Goal: Transaction & Acquisition: Purchase product/service

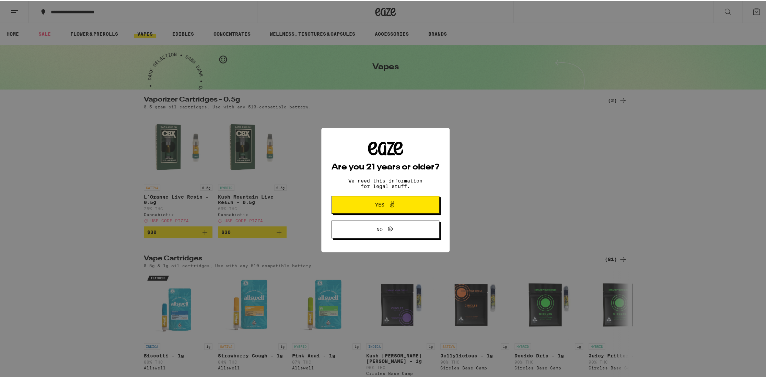
drag, startPoint x: 0, startPoint y: 104, endPoint x: 3, endPoint y: 97, distance: 7.2
click at [0, 102] on div "Are you 21 years or older? We need this information for legal stuff. Yes No" at bounding box center [385, 189] width 771 height 378
click at [391, 204] on icon at bounding box center [392, 204] width 8 height 8
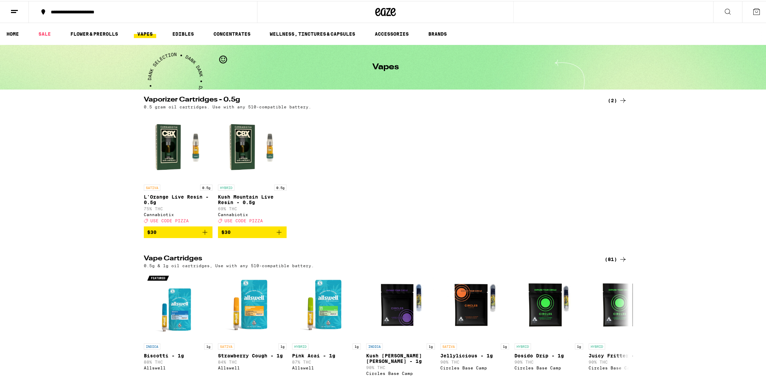
click at [244, 236] on span "$30" at bounding box center [252, 231] width 62 height 8
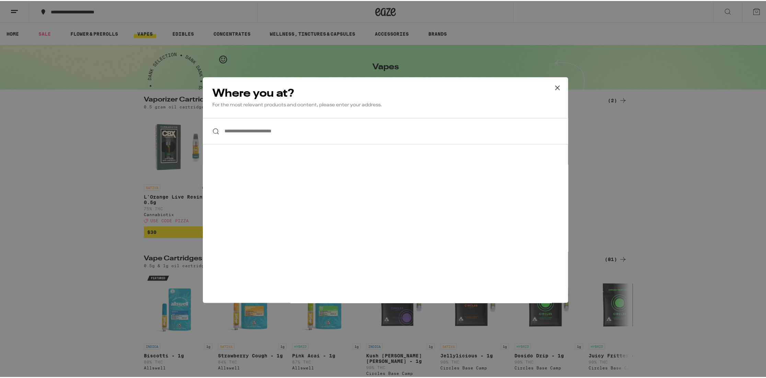
drag, startPoint x: 291, startPoint y: 121, endPoint x: 278, endPoint y: 138, distance: 21.6
click at [278, 138] on input "**********" at bounding box center [385, 130] width 365 height 26
click at [276, 133] on input "**********" at bounding box center [385, 130] width 365 height 26
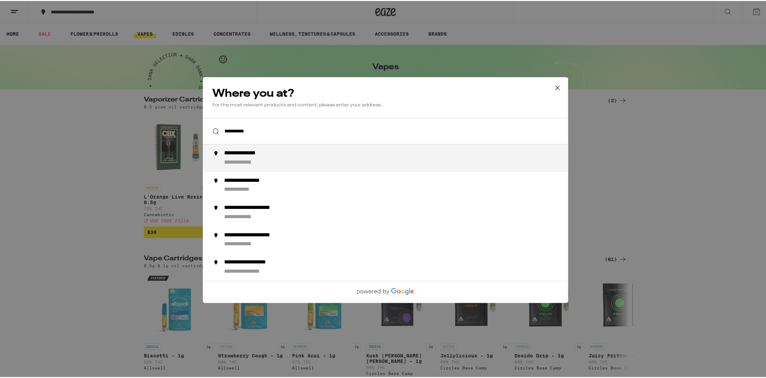
click at [294, 159] on div "**********" at bounding box center [399, 157] width 350 height 16
type input "**********"
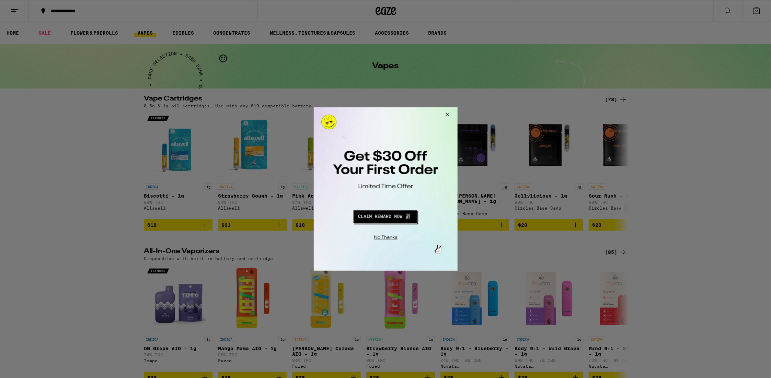
click at [383, 212] on button "Redirect to URL" at bounding box center [384, 215] width 119 height 16
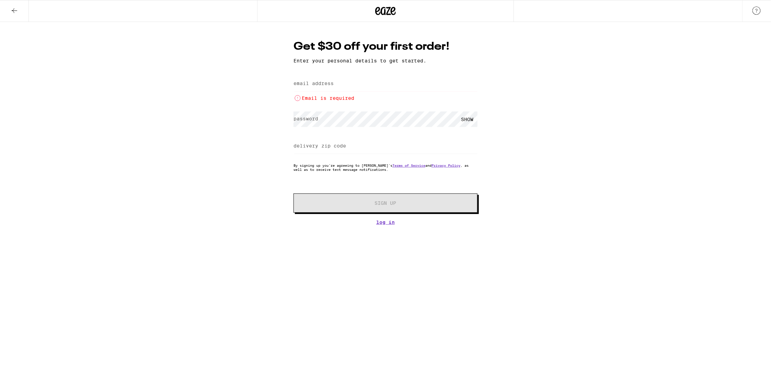
click at [333, 91] on input "email address" at bounding box center [386, 83] width 184 height 15
type input "[EMAIL_ADDRESS][DOMAIN_NAME]"
type input "92025"
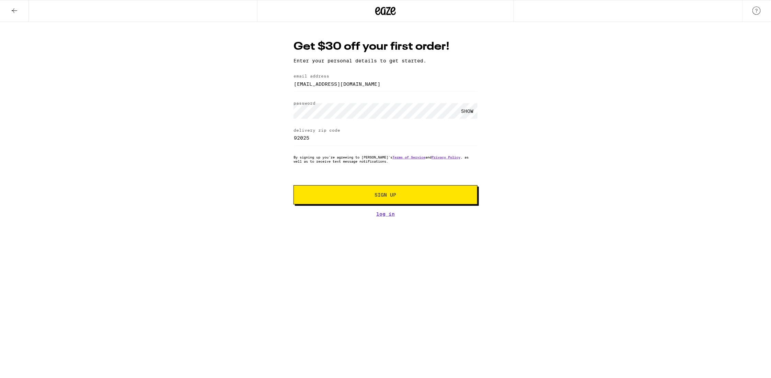
click at [366, 193] on button "Sign Up" at bounding box center [386, 194] width 184 height 19
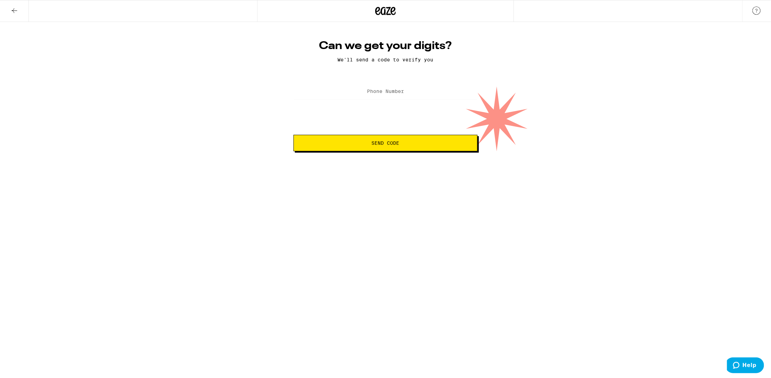
click at [367, 93] on label "Phone Number" at bounding box center [385, 91] width 37 height 5
type input "[PHONE_NUMBER]"
click at [294, 135] on button "Send Code" at bounding box center [386, 143] width 184 height 16
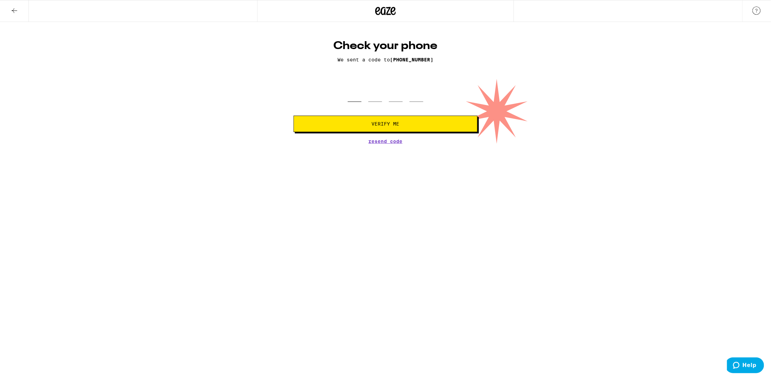
click at [361, 98] on input "tel" at bounding box center [355, 92] width 14 height 20
click at [335, 109] on form "Verify Me" at bounding box center [386, 107] width 184 height 50
click at [349, 90] on input "tel" at bounding box center [355, 92] width 14 height 20
type input "7"
type input "1"
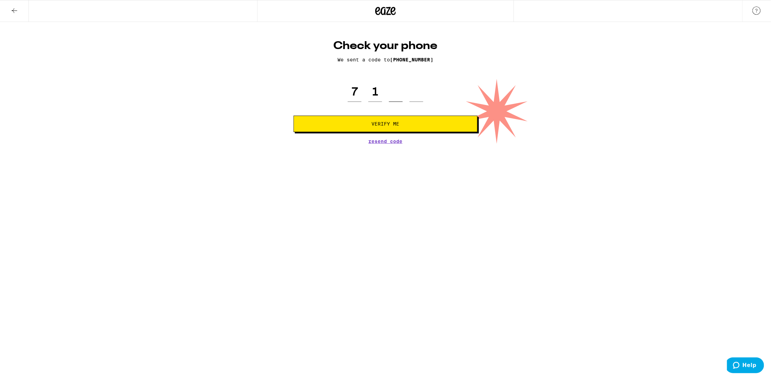
type input "6"
type input "5"
click at [294, 116] on button "Verify Me" at bounding box center [386, 124] width 184 height 16
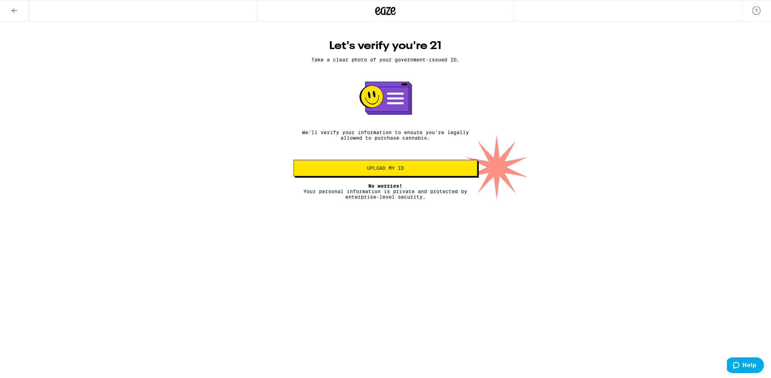
click at [440, 166] on button "Upload my ID" at bounding box center [386, 168] width 184 height 16
click at [11, 13] on icon at bounding box center [14, 11] width 8 height 8
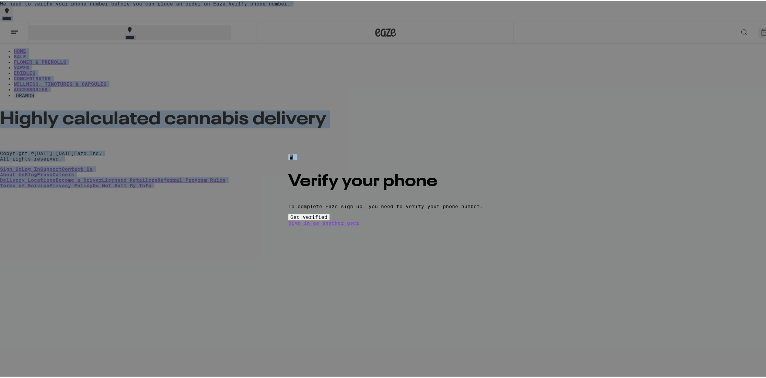
click at [11, 8] on body "We need to verify your phone number before you can place an order on Eaze. Veri…" at bounding box center [385, 93] width 771 height 187
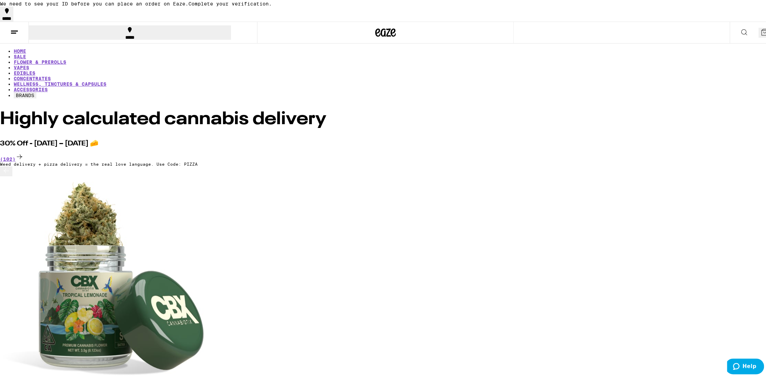
click at [0, 110] on div "Highly calculated cannabis delivery" at bounding box center [385, 119] width 771 height 18
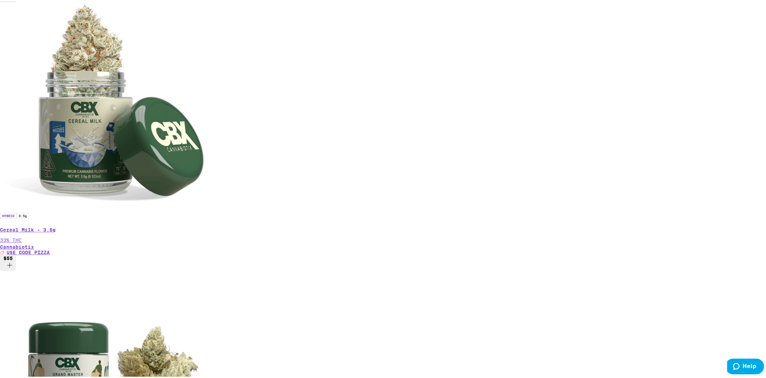
scroll to position [446, 0]
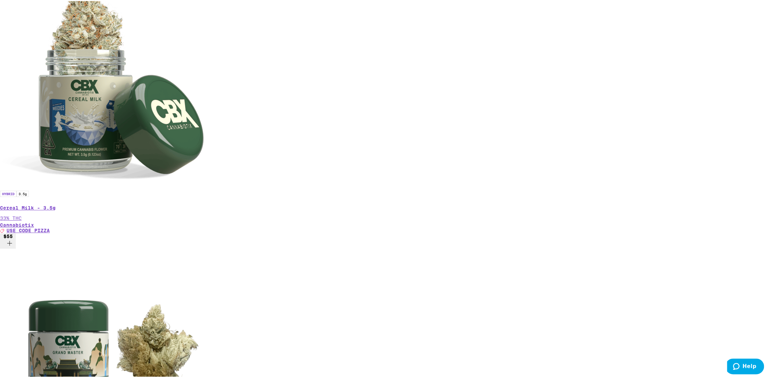
scroll to position [549, 0]
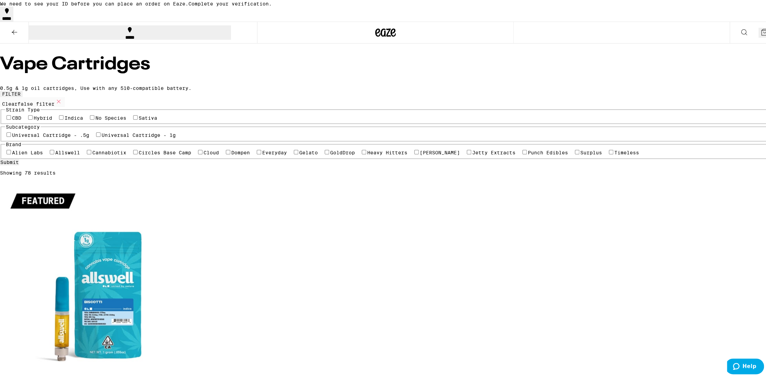
click at [126, 155] on label "Cannabiotix" at bounding box center [109, 151] width 34 height 5
click at [91, 153] on input "Cannabiotix" at bounding box center [89, 151] width 4 height 4
checkbox input "true"
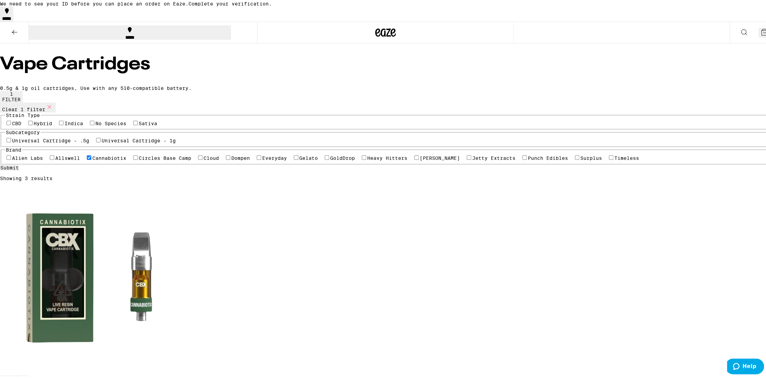
click at [473, 160] on label "Jetty Extracts" at bounding box center [494, 157] width 43 height 5
click at [467, 159] on input "Jetty Extracts" at bounding box center [469, 157] width 4 height 4
checkbox input "true"
click at [367, 160] on label "Heavy Hitters" at bounding box center [387, 157] width 40 height 5
click at [362, 159] on input "Heavy Hitters" at bounding box center [364, 157] width 4 height 4
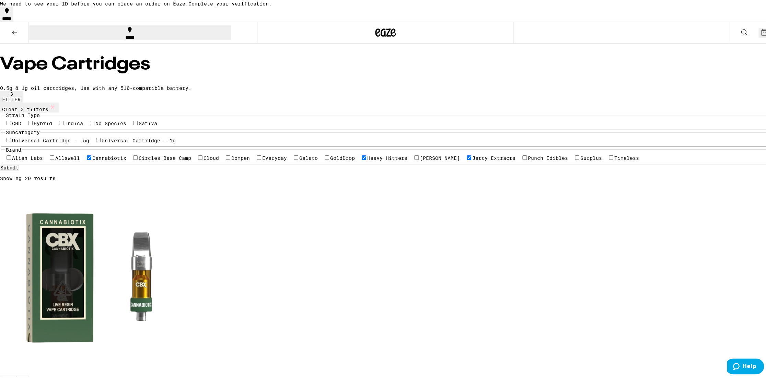
click at [367, 160] on label "Heavy Hitters" at bounding box center [387, 157] width 40 height 5
click at [362, 159] on input "Heavy Hitters" at bounding box center [364, 157] width 4 height 4
checkbox input "false"
click at [169, 160] on div "Alien Labs Allswell Cannabiotix Circles Base Camp Cloud Dompen Everyday Gelato …" at bounding box center [385, 156] width 761 height 7
click at [473, 160] on label "Jetty Extracts" at bounding box center [494, 157] width 43 height 5
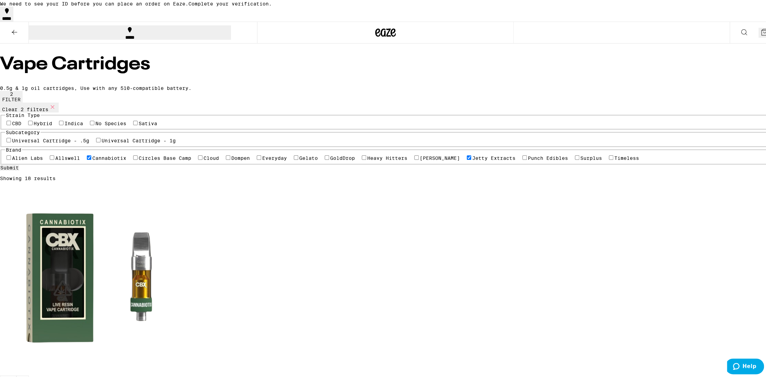
click at [467, 159] on input "Jetty Extracts" at bounding box center [469, 157] width 4 height 4
checkbox input "false"
click at [43, 160] on label "Alien Labs" at bounding box center [27, 157] width 31 height 5
click at [11, 159] on input "Alien Labs" at bounding box center [9, 157] width 4 height 4
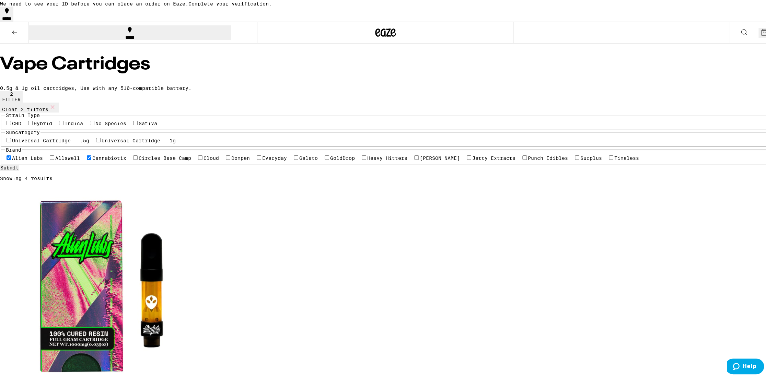
drag, startPoint x: 161, startPoint y: 240, endPoint x: 204, endPoint y: 245, distance: 43.2
click at [43, 160] on label "Alien Labs" at bounding box center [27, 157] width 31 height 5
click at [11, 159] on input "Alien Labs" at bounding box center [9, 157] width 4 height 4
checkbox input "false"
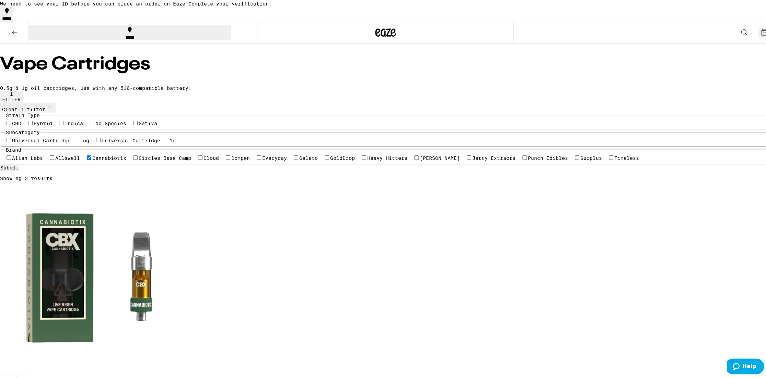
click at [80, 160] on label "Allswell" at bounding box center [67, 157] width 25 height 5
click at [54, 159] on input "Allswell" at bounding box center [52, 157] width 4 height 4
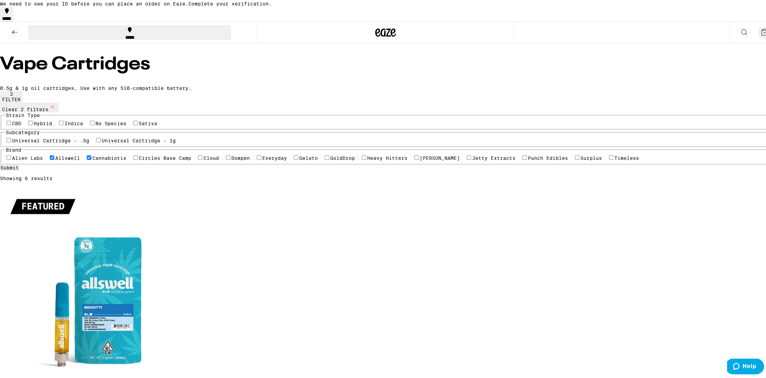
click at [80, 160] on label "Allswell" at bounding box center [67, 157] width 25 height 5
click at [54, 159] on input "Allswell" at bounding box center [52, 157] width 4 height 4
checkbox input "false"
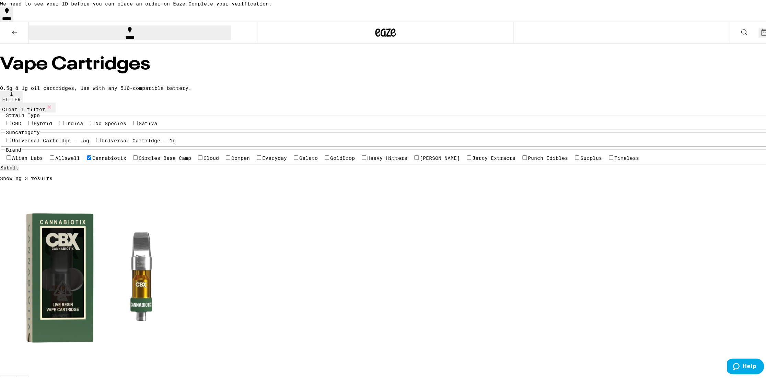
click at [191, 160] on label "Circles Base Camp" at bounding box center [165, 157] width 53 height 5
click at [138, 159] on input "Circles Base Camp" at bounding box center [135, 157] width 4 height 4
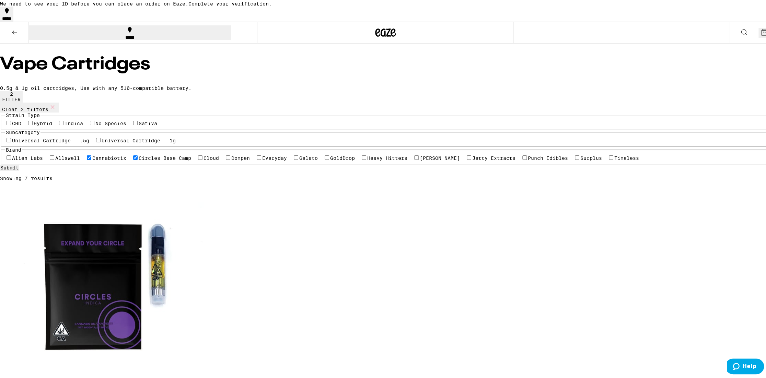
drag, startPoint x: 209, startPoint y: 258, endPoint x: 212, endPoint y: 261, distance: 3.7
click at [191, 160] on label "Circles Base Camp" at bounding box center [165, 157] width 53 height 5
click at [138, 159] on input "Circles Base Camp" at bounding box center [135, 157] width 4 height 4
checkbox input "false"
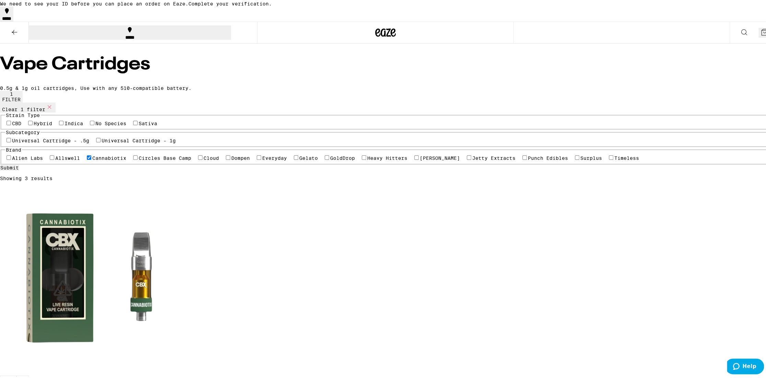
click at [217, 160] on div "Alien Labs Allswell Cannabiotix Circles Base Camp Cloud Dompen Everyday Gelato …" at bounding box center [385, 156] width 761 height 7
click at [262, 160] on label "Everyday" at bounding box center [274, 157] width 25 height 5
click at [257, 159] on input "Everyday" at bounding box center [259, 157] width 4 height 4
click at [262, 160] on label "Everyday" at bounding box center [274, 157] width 25 height 5
click at [257, 159] on input "Everyday" at bounding box center [259, 157] width 4 height 4
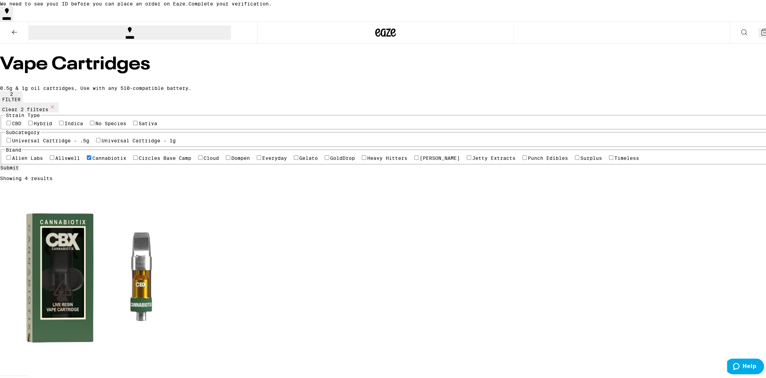
checkbox input "false"
click at [231, 160] on label "Dompen" at bounding box center [240, 157] width 19 height 5
click at [226, 159] on input "Dompen" at bounding box center [228, 157] width 4 height 4
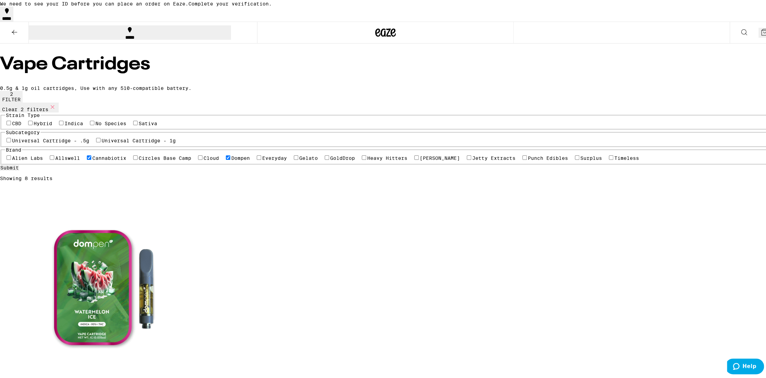
click at [231, 160] on label "Dompen" at bounding box center [240, 157] width 19 height 5
click at [226, 159] on input "Dompen" at bounding box center [228, 157] width 4 height 4
checkbox input "false"
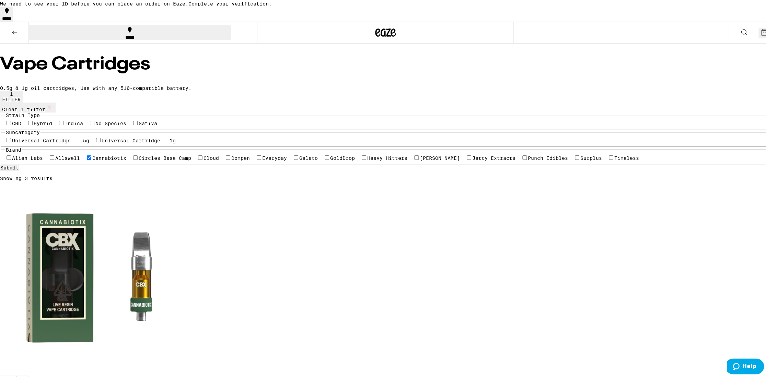
click at [204, 160] on label "Cloud" at bounding box center [211, 157] width 15 height 5
click at [198, 159] on input "Cloud" at bounding box center [200, 157] width 4 height 4
checkbox input "true"
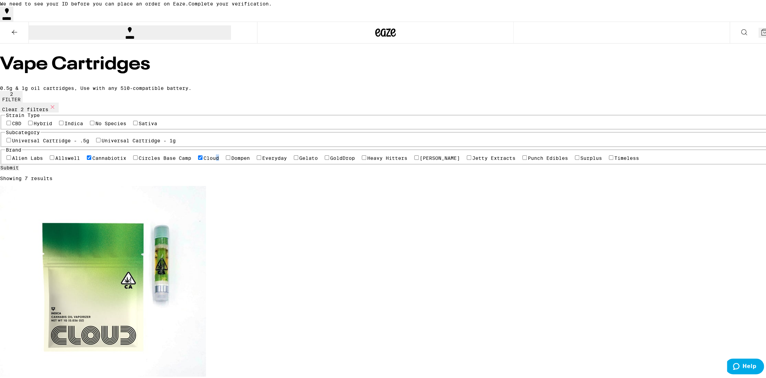
drag, startPoint x: 159, startPoint y: 275, endPoint x: 161, endPoint y: 284, distance: 8.7
click at [204, 160] on label "Cloud" at bounding box center [211, 157] width 15 height 5
click at [152, 160] on div "Alien Labs Allswell Cannabiotix Circles Base Camp Cloud Dompen Everyday Gelato …" at bounding box center [385, 156] width 761 height 7
click at [299, 160] on label "Gelato" at bounding box center [308, 157] width 19 height 5
click at [294, 159] on input "Gelato" at bounding box center [296, 157] width 4 height 4
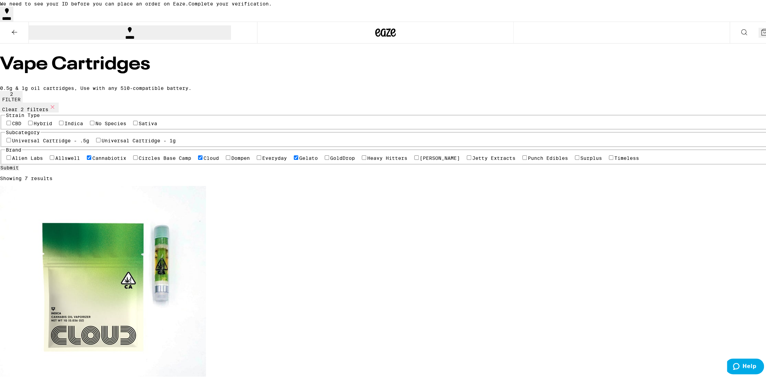
checkbox input "true"
click at [204, 160] on label "Cloud" at bounding box center [211, 157] width 15 height 5
click at [198, 159] on input "Cloud" at bounding box center [200, 157] width 4 height 4
checkbox input "false"
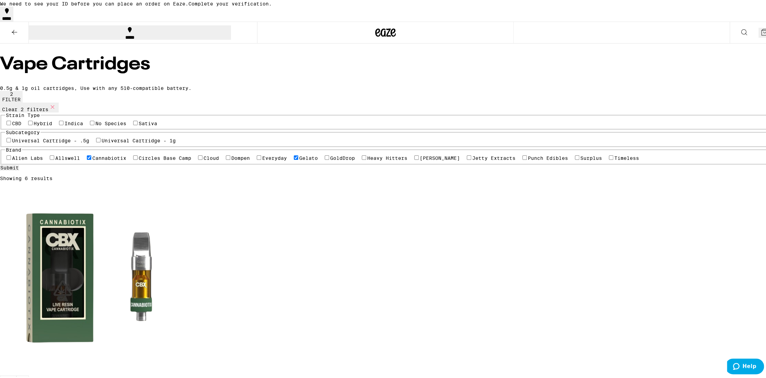
click at [299, 160] on label "Gelato" at bounding box center [308, 157] width 19 height 5
click at [294, 159] on input "Gelato" at bounding box center [296, 157] width 4 height 4
checkbox input "false"
click at [185, 160] on div "Alien Labs Allswell Cannabiotix Circles Base Camp Cloud Dompen Everyday Gelato …" at bounding box center [385, 156] width 761 height 7
click at [330, 160] on label "GoldDrop" at bounding box center [342, 157] width 25 height 5
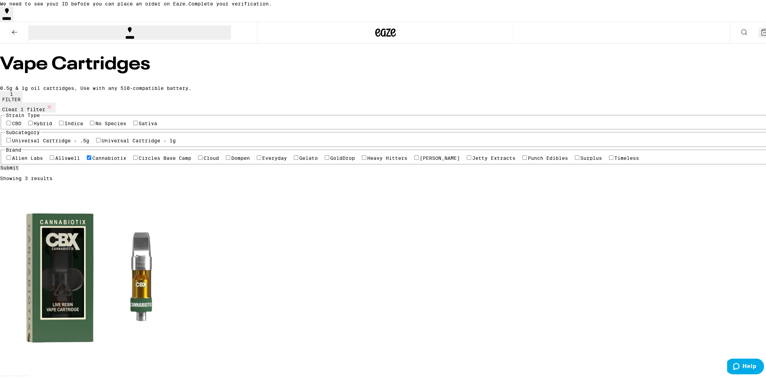
click at [325, 159] on input "GoldDrop" at bounding box center [327, 157] width 4 height 4
click at [330, 160] on label "GoldDrop" at bounding box center [342, 157] width 25 height 5
click at [325, 159] on input "GoldDrop" at bounding box center [327, 157] width 4 height 4
drag, startPoint x: 186, startPoint y: 297, endPoint x: 185, endPoint y: 304, distance: 6.3
click at [330, 160] on label "GoldDrop" at bounding box center [342, 157] width 25 height 5
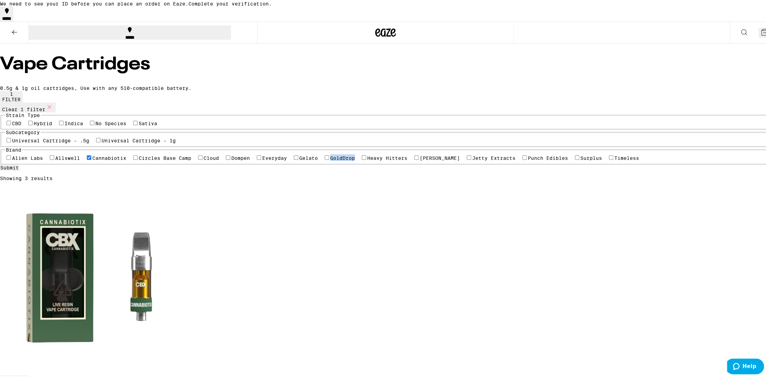
click at [325, 159] on input "GoldDrop" at bounding box center [327, 157] width 4 height 4
click at [330, 160] on label "GoldDrop" at bounding box center [342, 157] width 25 height 5
click at [325, 159] on input "GoldDrop" at bounding box center [327, 157] width 4 height 4
checkbox input "false"
click at [420, 160] on label "[PERSON_NAME]" at bounding box center [440, 157] width 40 height 5
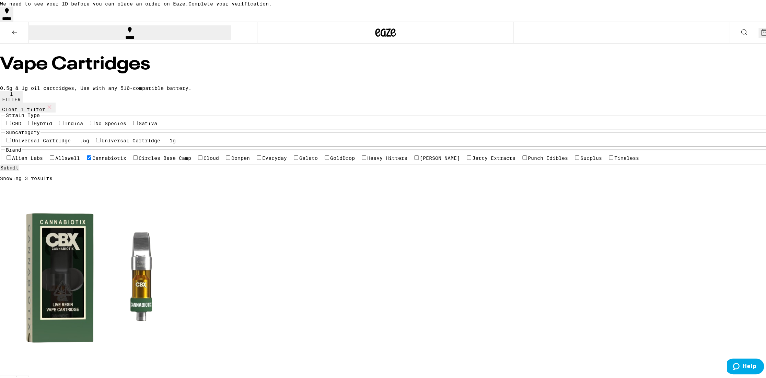
click at [414, 159] on input "[PERSON_NAME]" at bounding box center [416, 157] width 4 height 4
click at [420, 160] on label "[PERSON_NAME]" at bounding box center [440, 157] width 40 height 5
click at [414, 159] on input "[PERSON_NAME]" at bounding box center [416, 157] width 4 height 4
checkbox input "false"
click at [367, 160] on label "Heavy Hitters" at bounding box center [387, 157] width 40 height 5
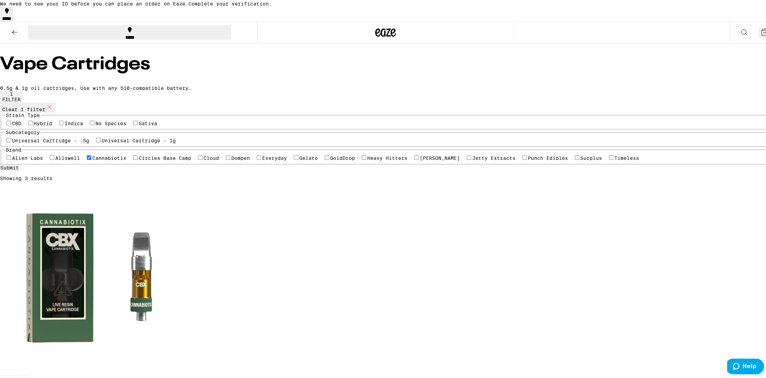
click at [362, 159] on input "Heavy Hitters" at bounding box center [364, 157] width 4 height 4
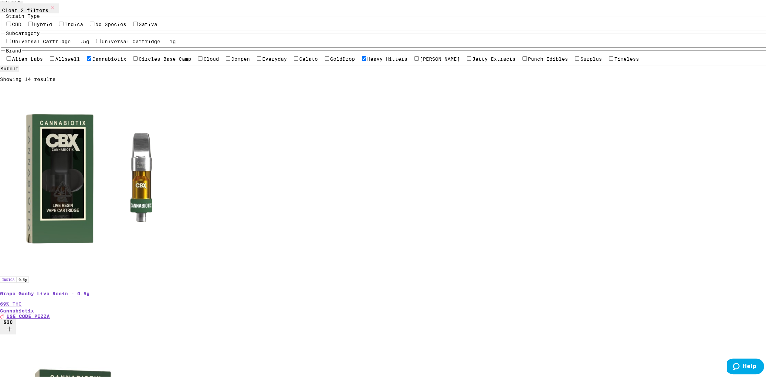
scroll to position [34, 0]
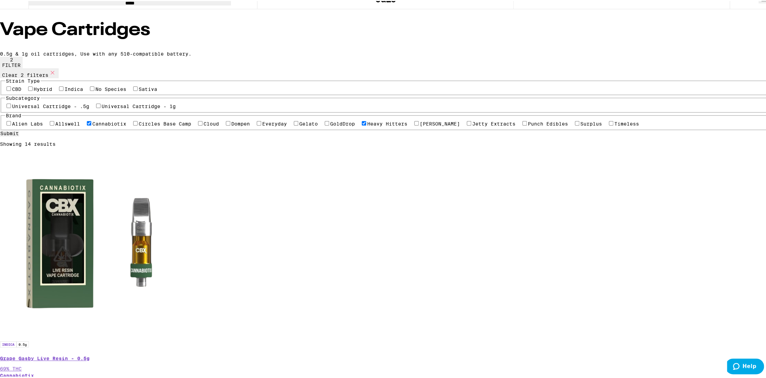
click at [367, 126] on label "Heavy Hitters" at bounding box center [387, 122] width 40 height 5
click at [362, 125] on input "Heavy Hitters" at bounding box center [364, 122] width 4 height 4
checkbox input "false"
click at [420, 126] on label "[PERSON_NAME]" at bounding box center [440, 122] width 40 height 5
click at [414, 125] on input "[PERSON_NAME]" at bounding box center [416, 122] width 4 height 4
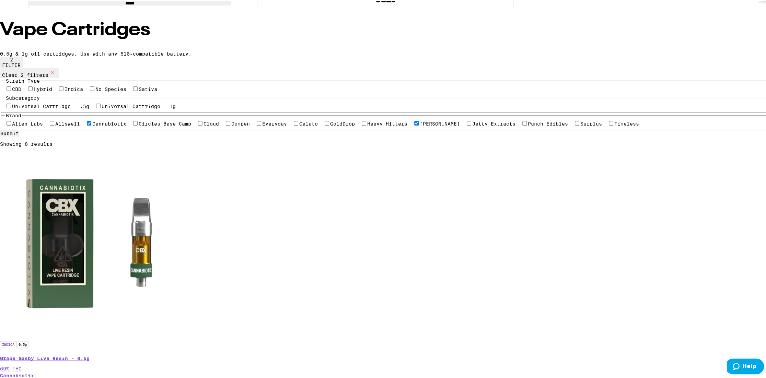
click at [420, 126] on label "[PERSON_NAME]" at bounding box center [440, 122] width 40 height 5
click at [414, 125] on input "[PERSON_NAME]" at bounding box center [416, 122] width 4 height 4
checkbox input "false"
click at [528, 126] on label "Punch Edibles" at bounding box center [548, 122] width 40 height 5
click at [523, 125] on input "Punch Edibles" at bounding box center [525, 122] width 4 height 4
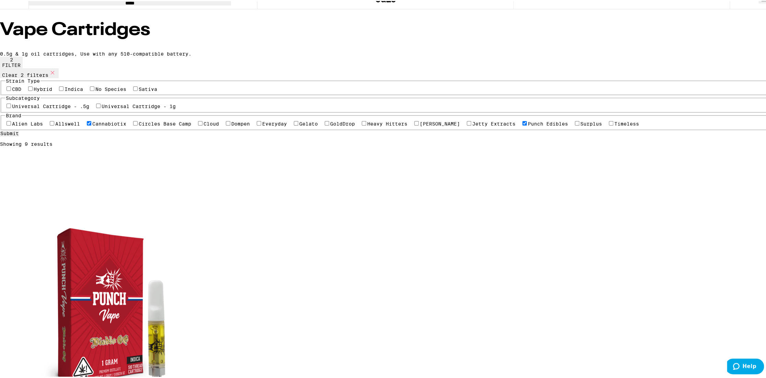
click at [528, 126] on label "Punch Edibles" at bounding box center [548, 122] width 40 height 5
click at [523, 125] on input "Punch Edibles" at bounding box center [525, 122] width 4 height 4
checkbox input "false"
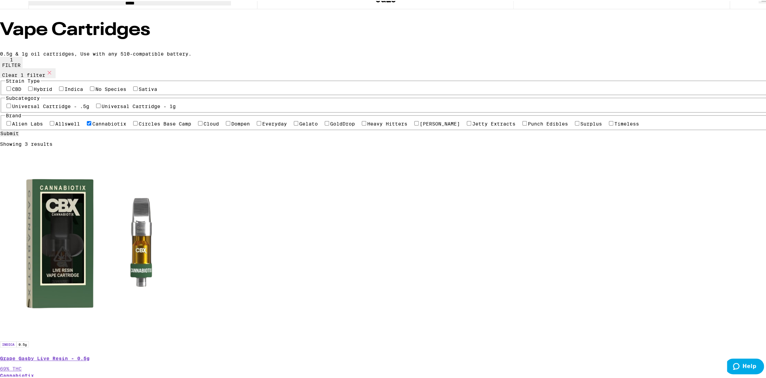
click at [615, 126] on label "Timeless" at bounding box center [627, 122] width 25 height 5
click at [609, 125] on input "Timeless" at bounding box center [611, 122] width 4 height 4
click at [615, 126] on label "Timeless" at bounding box center [627, 122] width 25 height 5
click at [609, 125] on input "Timeless" at bounding box center [611, 122] width 4 height 4
checkbox input "false"
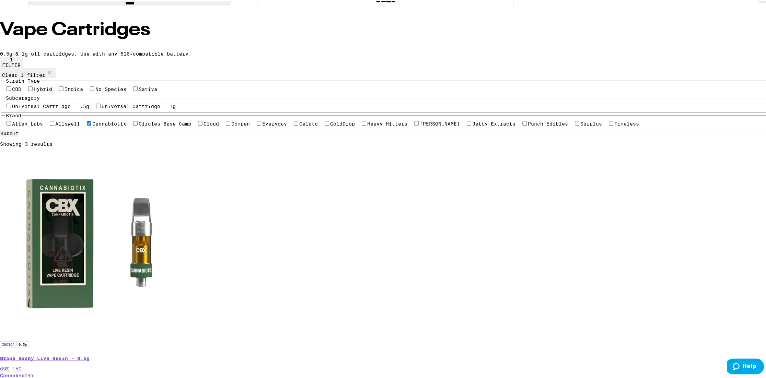
click at [581, 126] on label "Surplus" at bounding box center [592, 122] width 22 height 5
click at [575, 125] on input "Surplus" at bounding box center [577, 122] width 4 height 4
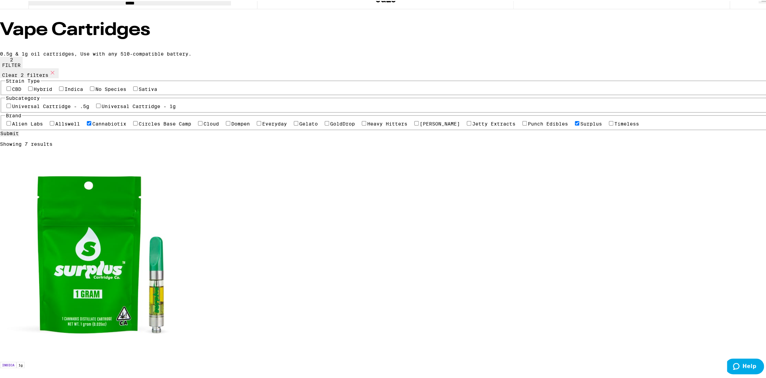
click at [581, 126] on label "Surplus" at bounding box center [592, 122] width 22 height 5
click at [575, 125] on input "Surplus" at bounding box center [577, 122] width 4 height 4
checkbox input "false"
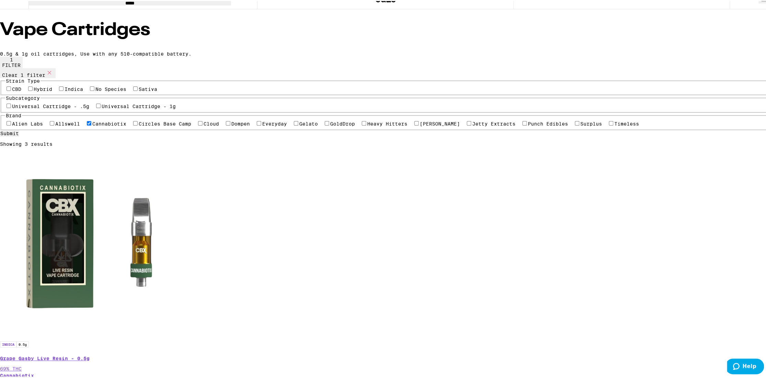
click at [473, 126] on label "Jetty Extracts" at bounding box center [494, 122] width 43 height 5
click at [467, 125] on input "Jetty Extracts" at bounding box center [469, 122] width 4 height 4
click at [473, 126] on label "Jetty Extracts" at bounding box center [494, 122] width 43 height 5
click at [467, 125] on input "Jetty Extracts" at bounding box center [469, 122] width 4 height 4
checkbox input "false"
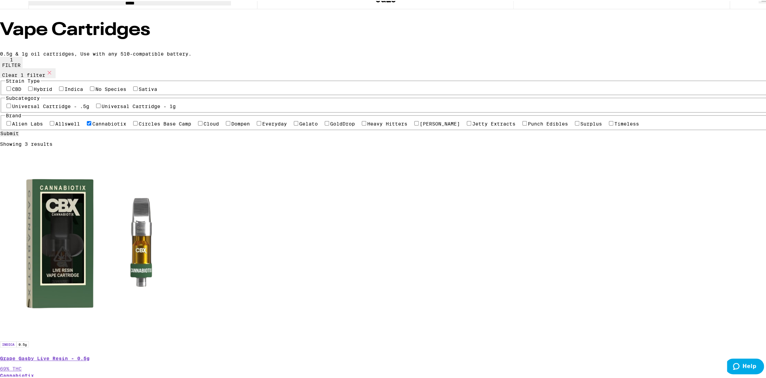
click at [126, 126] on label "Cannabiotix" at bounding box center [109, 122] width 34 height 5
click at [91, 125] on input "Cannabiotix" at bounding box center [89, 122] width 4 height 4
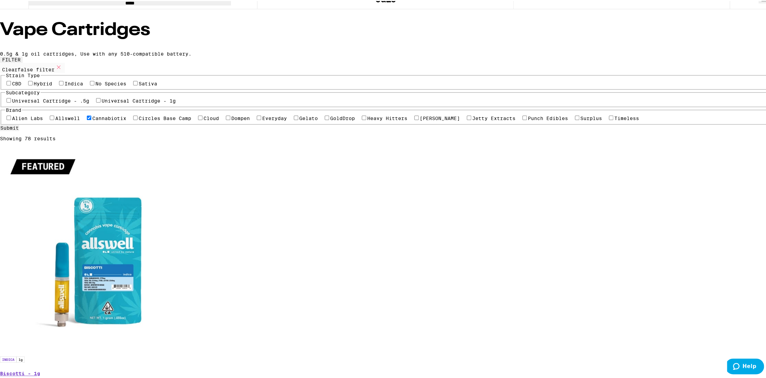
checkbox input "true"
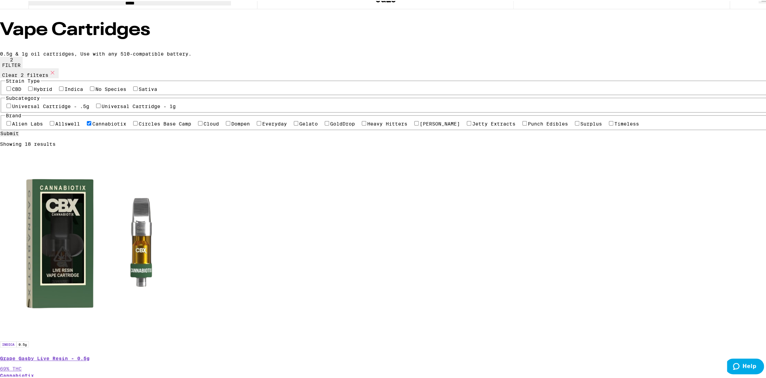
checkbox input "false"
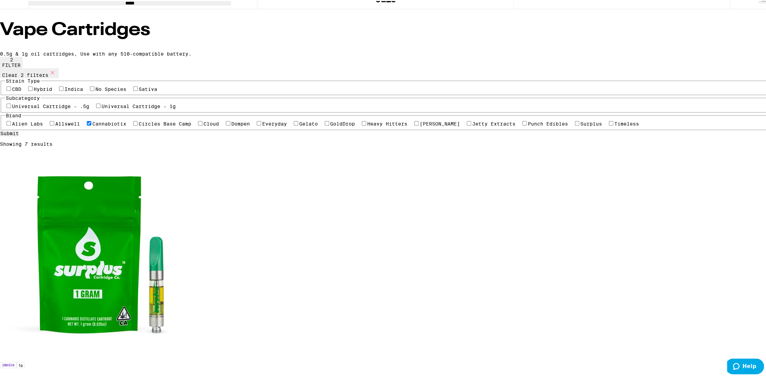
checkbox input "false"
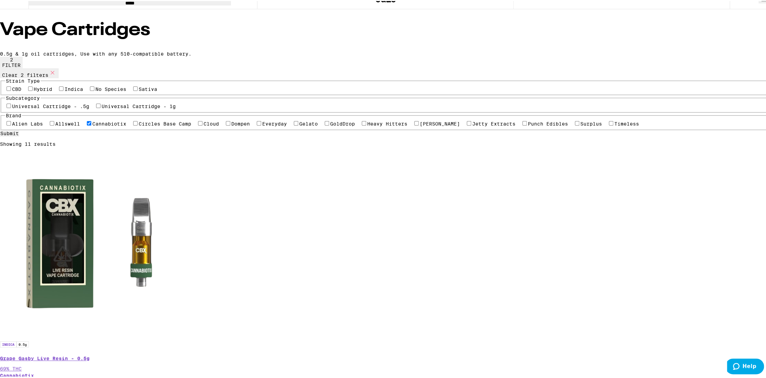
checkbox input "false"
checkbox input "true"
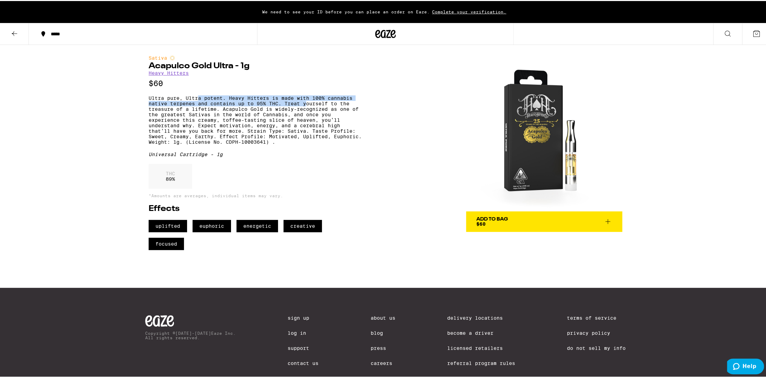
drag, startPoint x: 195, startPoint y: 101, endPoint x: 304, endPoint y: 105, distance: 109.3
click at [304, 105] on p "Ultra pure, Ultra potent. Heavy Hitters is made with 100% cannabis native terpe…" at bounding box center [255, 118] width 213 height 49
click at [212, 103] on p "Ultra pure, Ultra potent. Heavy Hitters is made with 100% cannabis native terpe…" at bounding box center [255, 118] width 213 height 49
